Goal: Task Accomplishment & Management: Complete application form

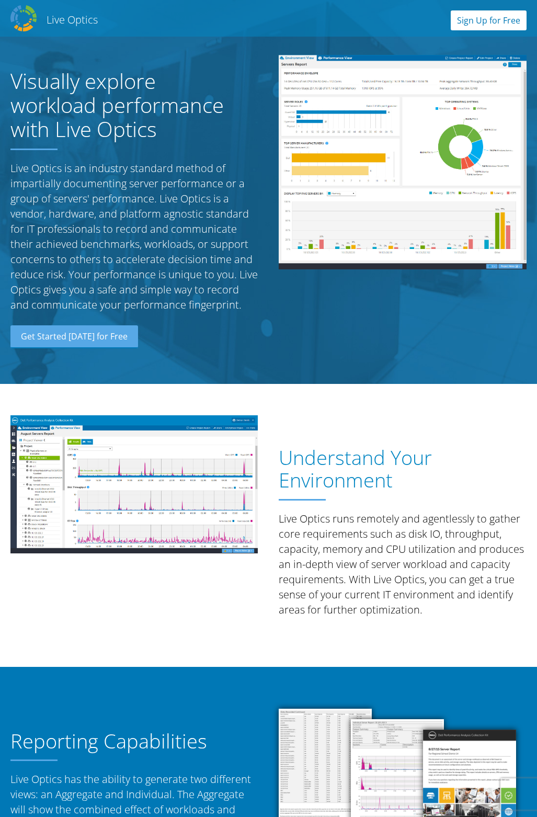
drag, startPoint x: 0, startPoint y: 0, endPoint x: 484, endPoint y: 29, distance: 485.4
click at [484, 29] on link "Sign Up for Free" at bounding box center [489, 20] width 76 height 20
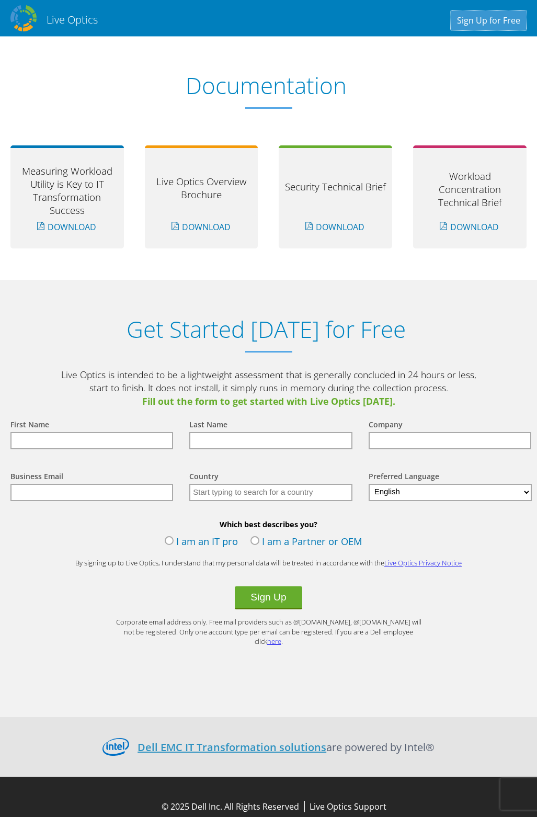
scroll to position [947, 0]
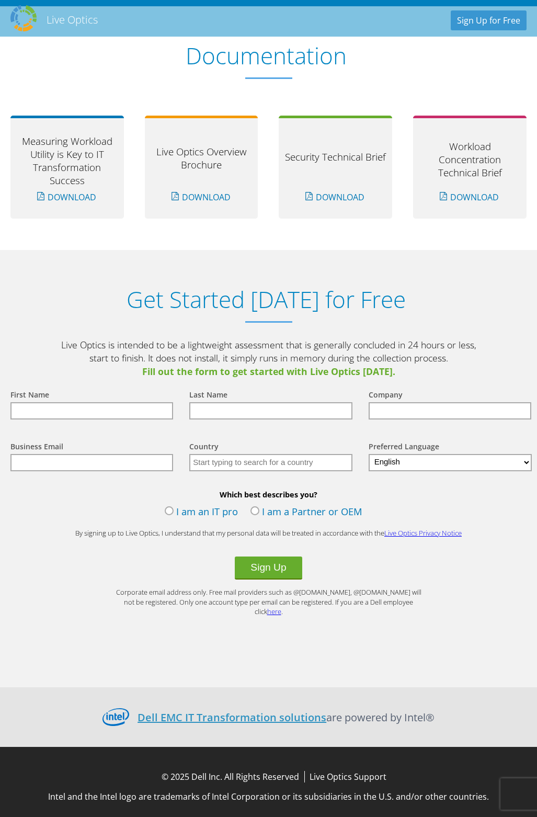
click at [88, 411] on input "text" at bounding box center [91, 410] width 163 height 17
click at [173, 401] on div "First Name" at bounding box center [89, 404] width 179 height 52
click at [263, 404] on input "text" at bounding box center [270, 410] width 163 height 17
click at [457, 355] on p "Live Optics is intended to be a lightweight assessment that is generally conclu…" at bounding box center [269, 359] width 419 height 40
click at [171, 513] on label "I am an IT pro" at bounding box center [201, 513] width 73 height 16
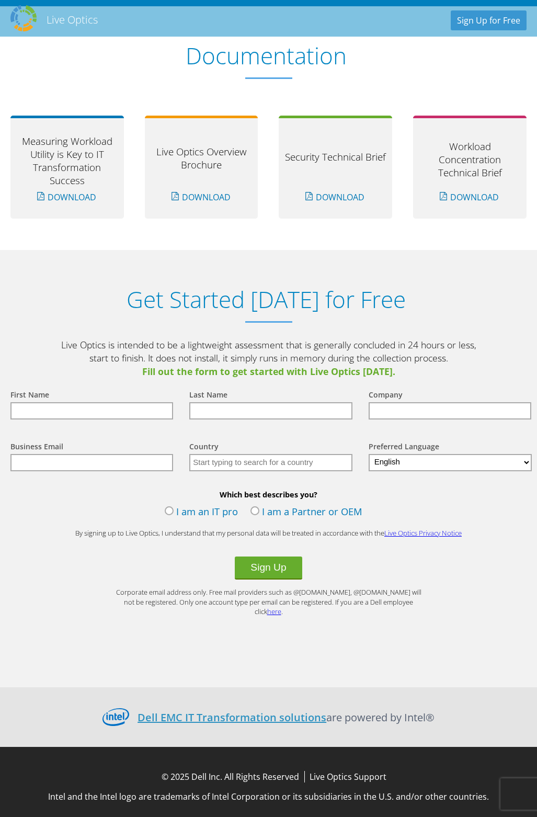
click at [0, 0] on input "I am an IT pro" at bounding box center [0, 0] width 0 height 0
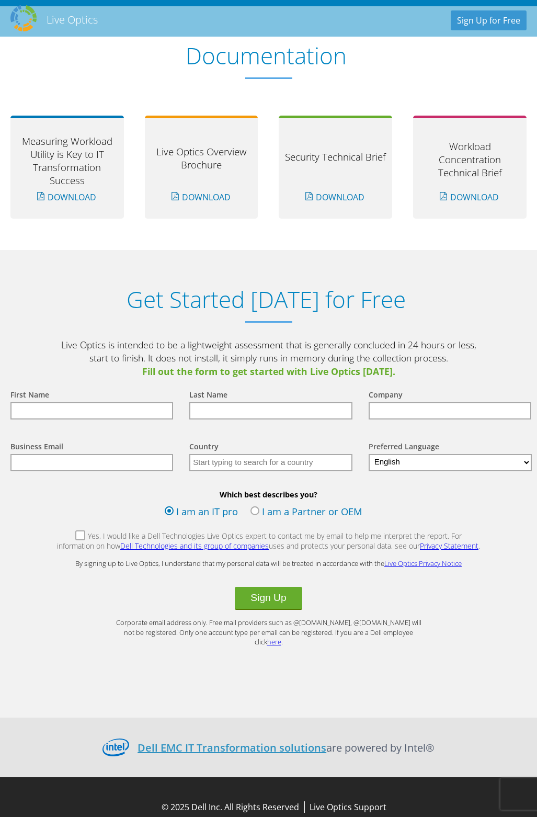
click at [55, 537] on form "First Name Last Name Company Business Email Country Select Andorra United Arab …" at bounding box center [268, 512] width 537 height 269
click at [60, 535] on label "Yes, I would like a Dell Technologies Live Optics expert to contact me by email…" at bounding box center [269, 542] width 425 height 22
click at [0, 0] on input "Yes, I would like a Dell Technologies Live Optics expert to contact me by email…" at bounding box center [0, 0] width 0 height 0
click at [66, 535] on label "Yes, I would like a Dell Technologies Live Optics expert to contact me by email…" at bounding box center [269, 542] width 425 height 22
click at [0, 0] on input "Yes, I would like a Dell Technologies Live Optics expert to contact me by email…" at bounding box center [0, 0] width 0 height 0
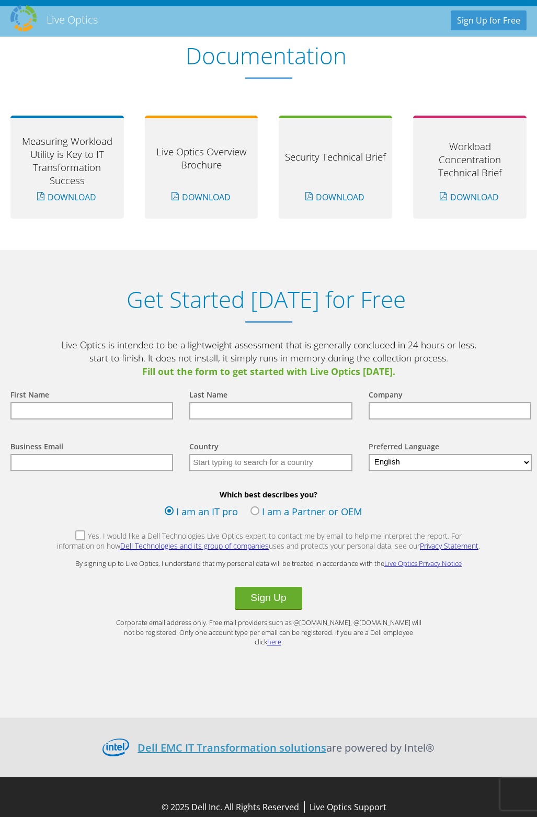
click at [112, 416] on input "text" at bounding box center [91, 410] width 163 height 17
click at [112, 415] on input "text" at bounding box center [91, 410] width 163 height 17
type input "Nana"
type input "[PERSON_NAME]-Spio"
type input "NJOIT"
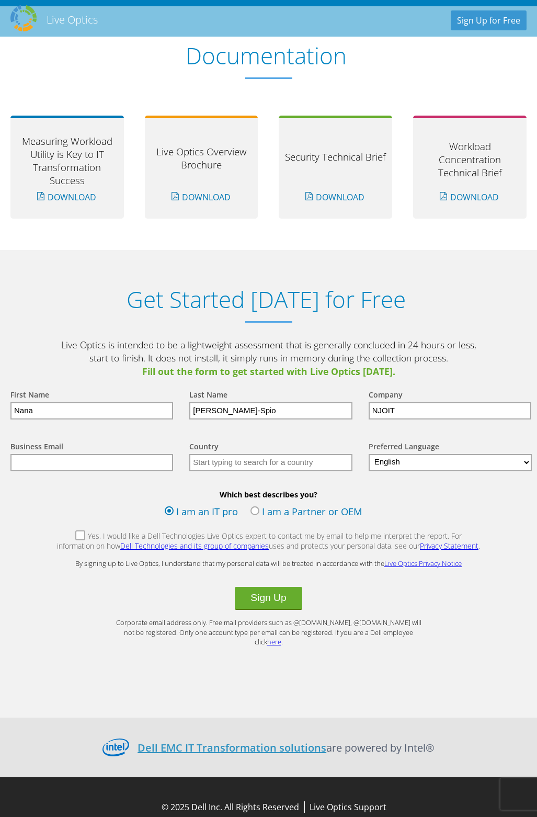
type input "[EMAIL_ADDRESS][PERSON_NAME][DOMAIN_NAME]"
type input "[GEOGRAPHIC_DATA]"
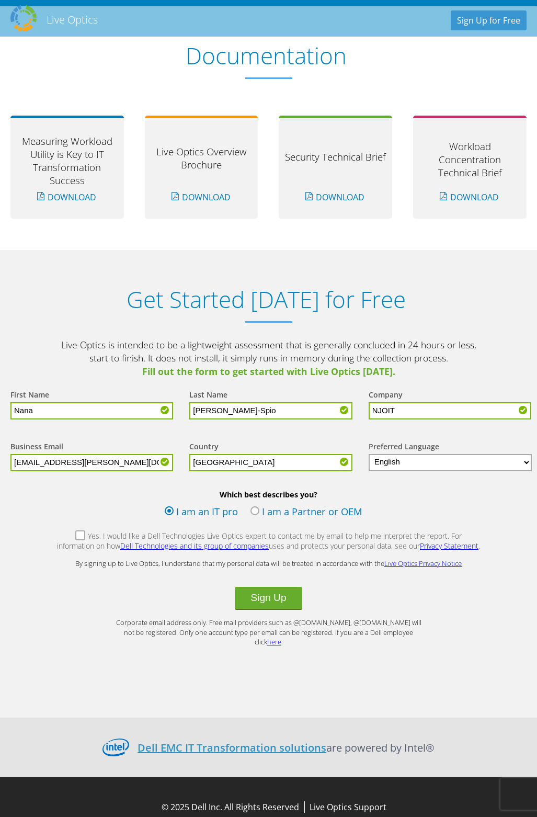
click at [63, 538] on label "Yes, I would like a Dell Technologies Live Optics expert to contact me by email…" at bounding box center [269, 542] width 425 height 22
click at [0, 0] on input "Yes, I would like a Dell Technologies Live Optics expert to contact me by email…" at bounding box center [0, 0] width 0 height 0
click at [259, 600] on button "Sign Up" at bounding box center [268, 598] width 67 height 23
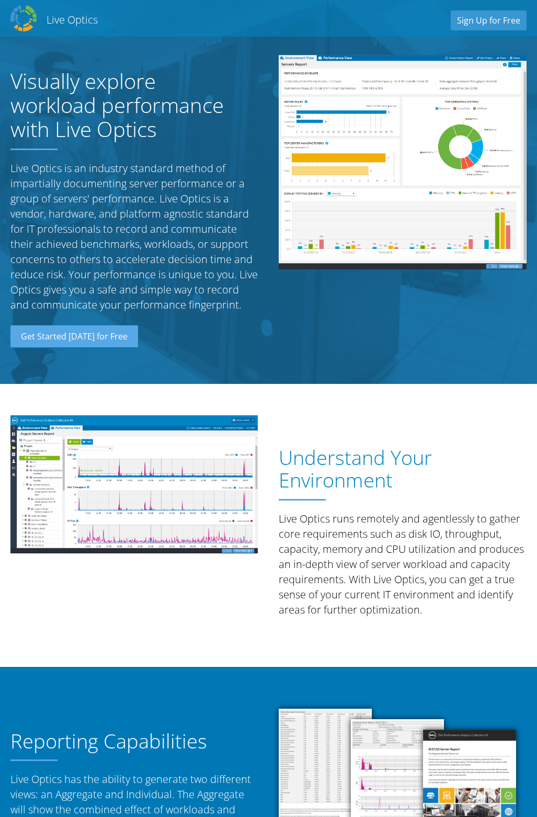
select select "224"
click at [85, 329] on link "Get Started [DATE] for Free" at bounding box center [74, 336] width 128 height 23
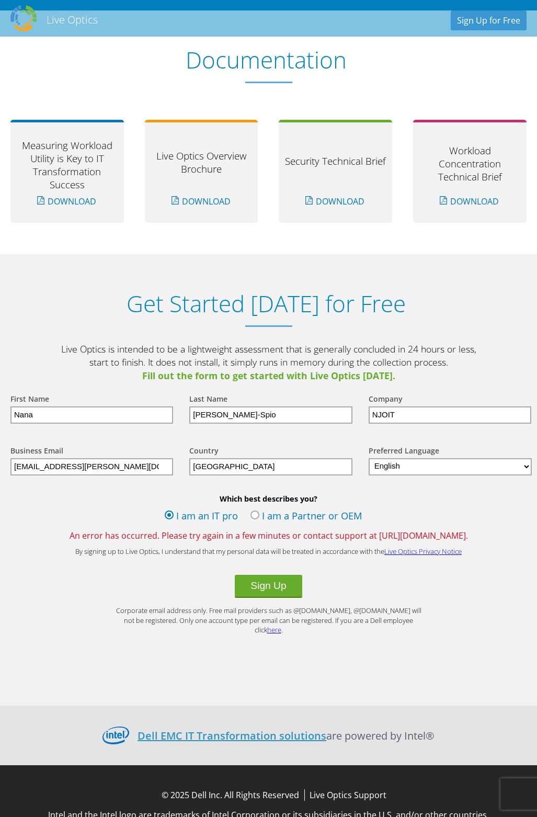
scroll to position [961, 0]
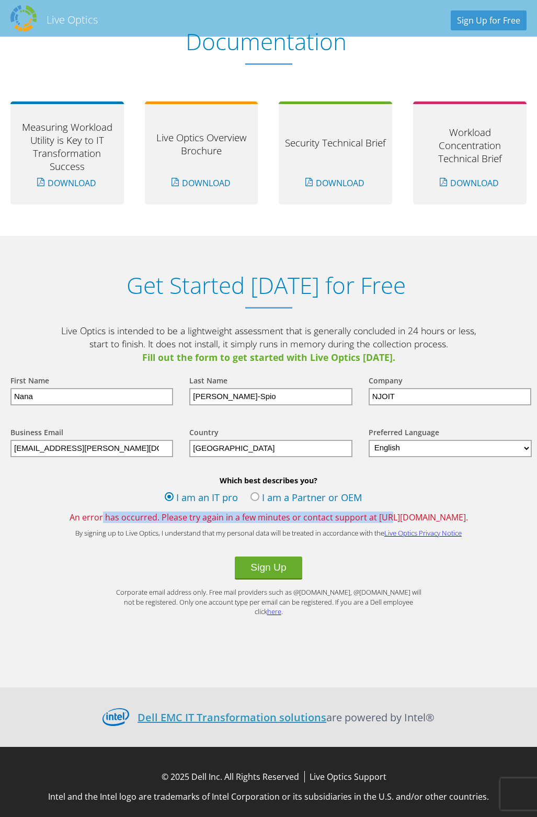
drag, startPoint x: 89, startPoint y: 511, endPoint x: 371, endPoint y: 520, distance: 282.7
click at [371, 520] on div "Which best describes you? I am an IT pro I am a Partner or OEM An error has occ…" at bounding box center [268, 500] width 537 height 48
